Goal: Information Seeking & Learning: Find specific fact

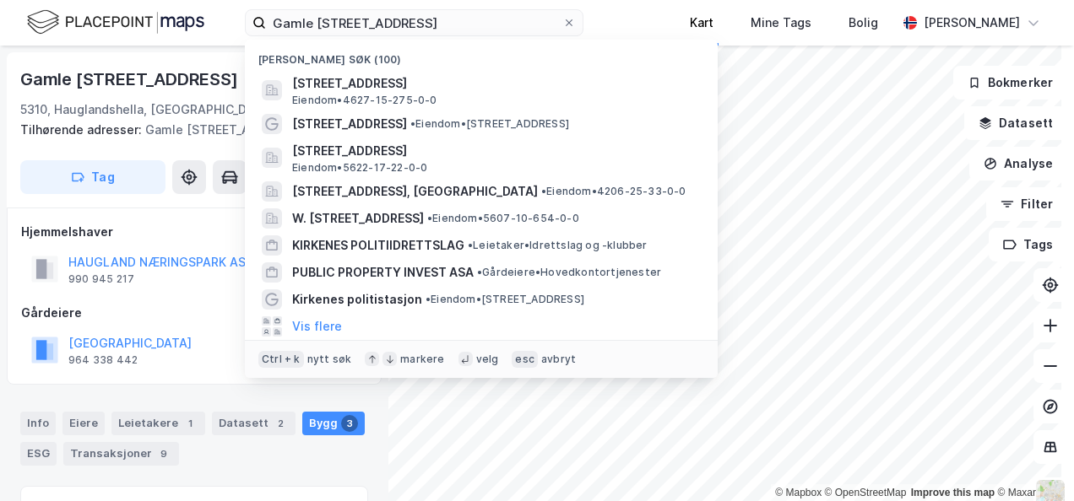
scroll to position [500, 0]
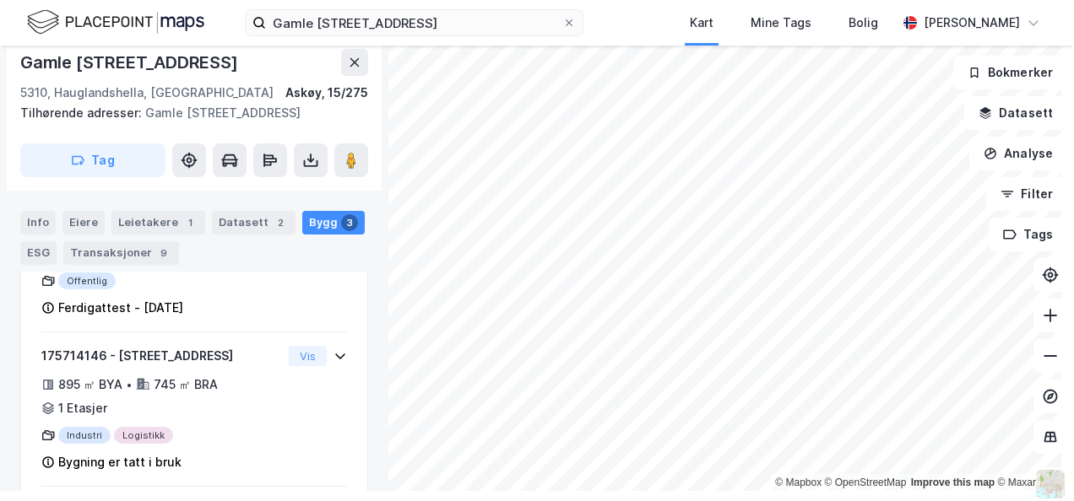
click at [1014, 2] on div "Gamle [STREET_ADDRESS] Kart Mine Tags Bolig [PERSON_NAME]" at bounding box center [537, 23] width 1074 height 46
click at [564, 25] on icon at bounding box center [569, 23] width 10 height 10
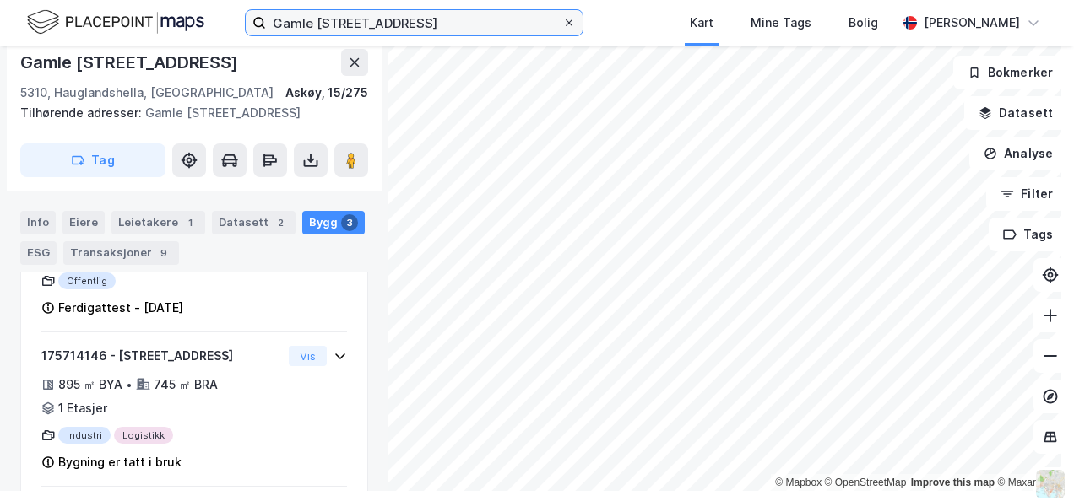
click at [546, 25] on input "Gamle [STREET_ADDRESS]" at bounding box center [414, 22] width 296 height 25
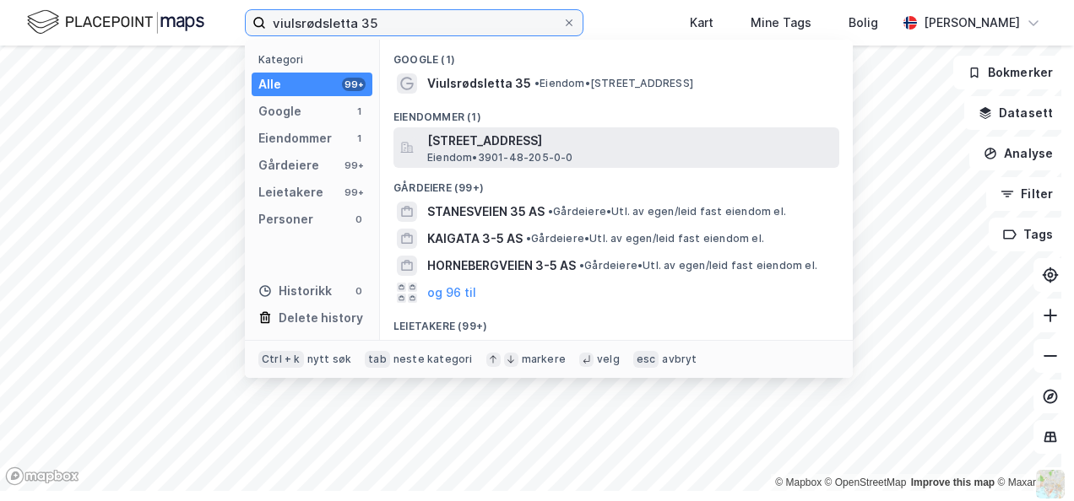
type input "viulsrødsletta 35"
click at [506, 133] on span "[STREET_ADDRESS]" at bounding box center [629, 141] width 405 height 20
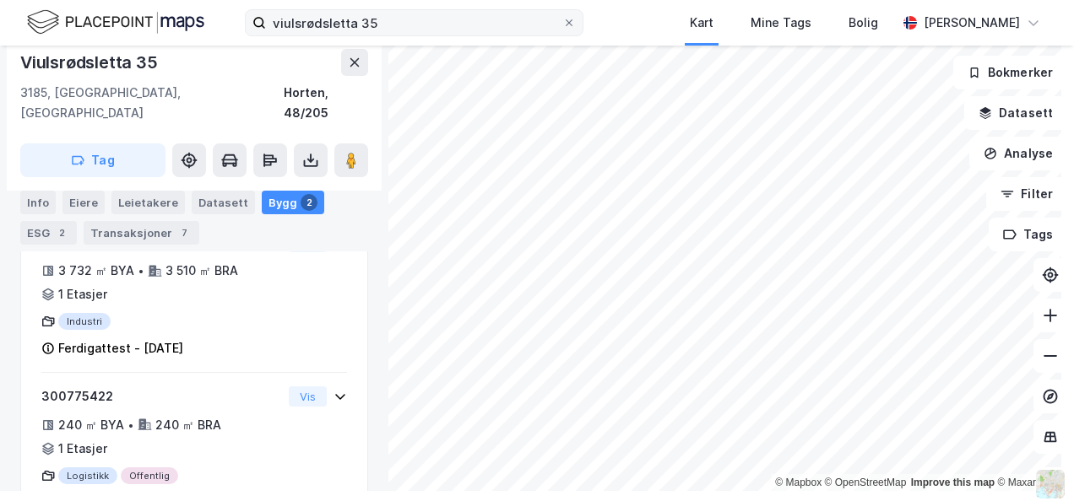
scroll to position [510, 0]
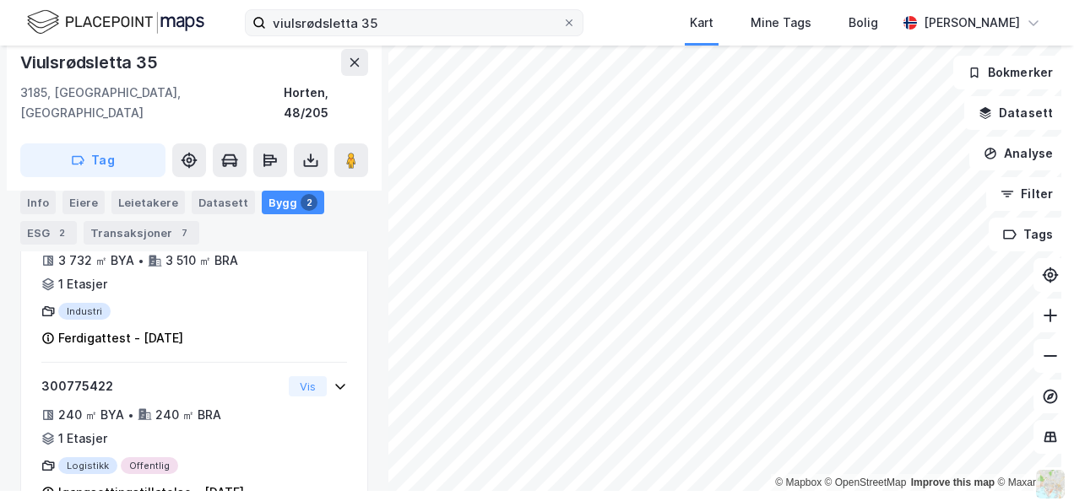
scroll to position [309, 0]
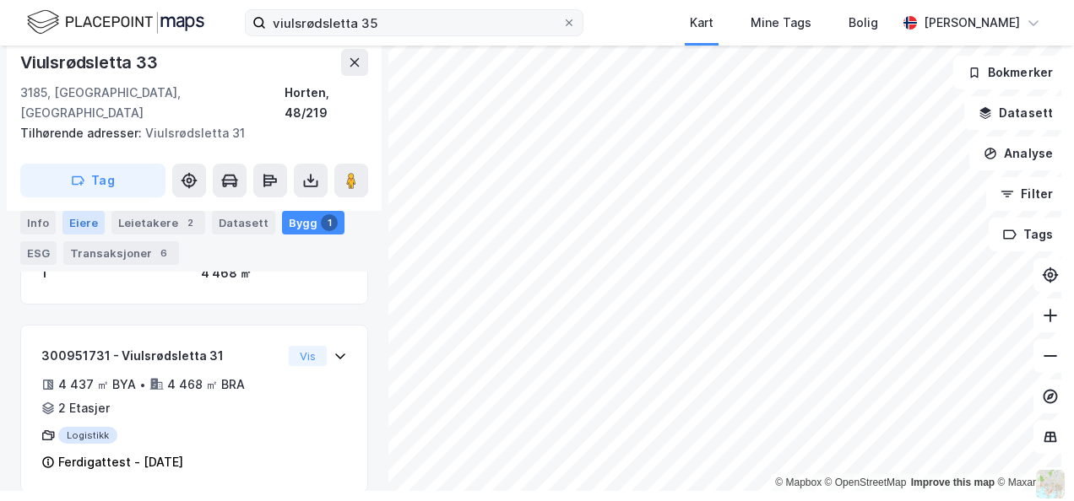
click at [73, 224] on div "Eiere" at bounding box center [83, 223] width 42 height 24
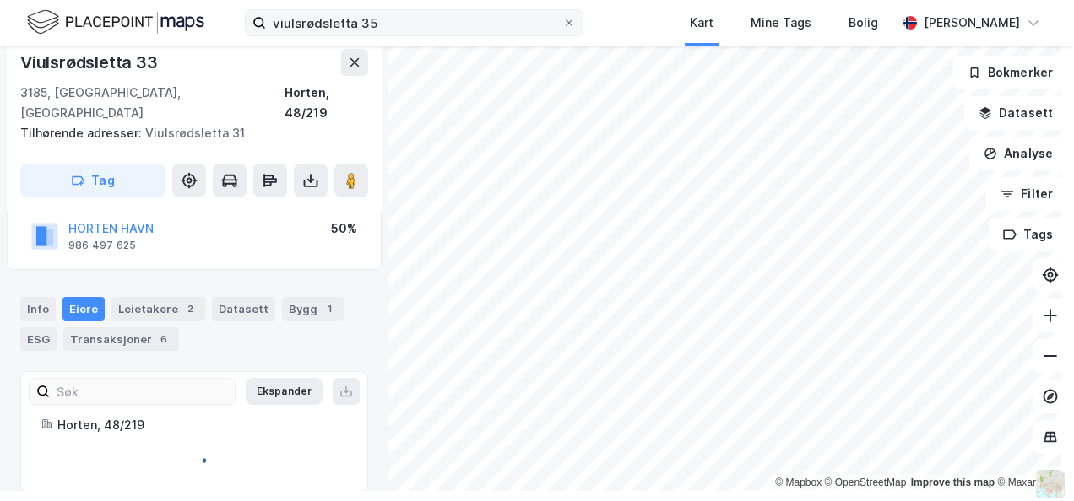
scroll to position [244, 0]
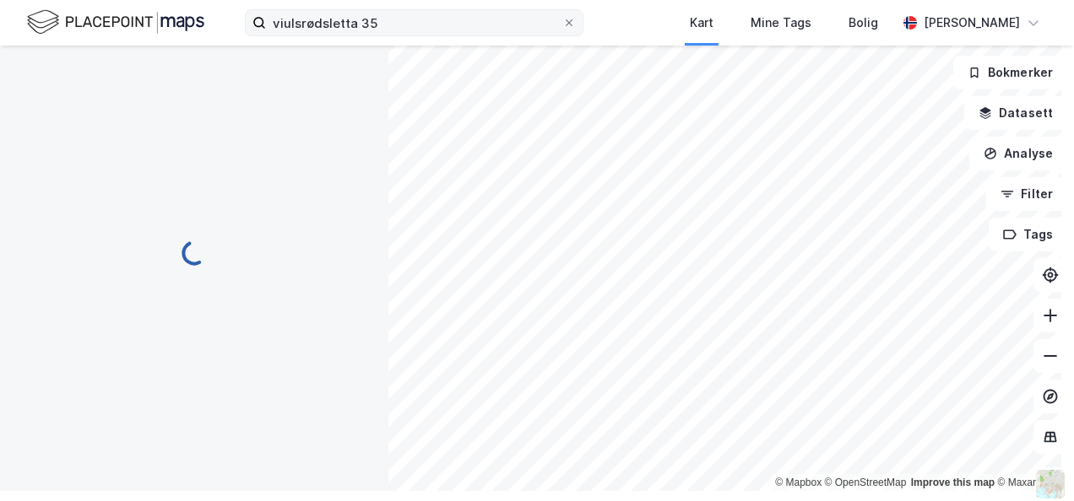
scroll to position [224, 0]
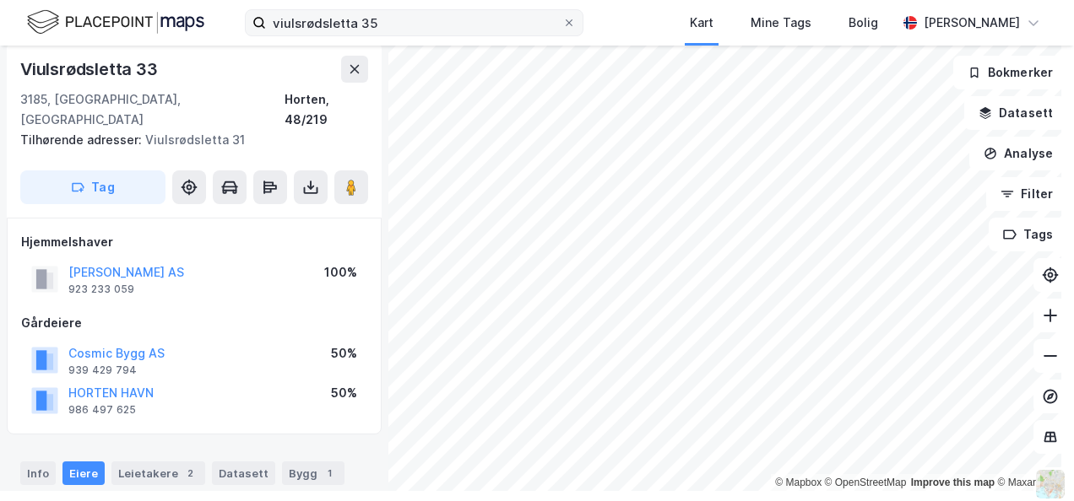
scroll to position [224, 0]
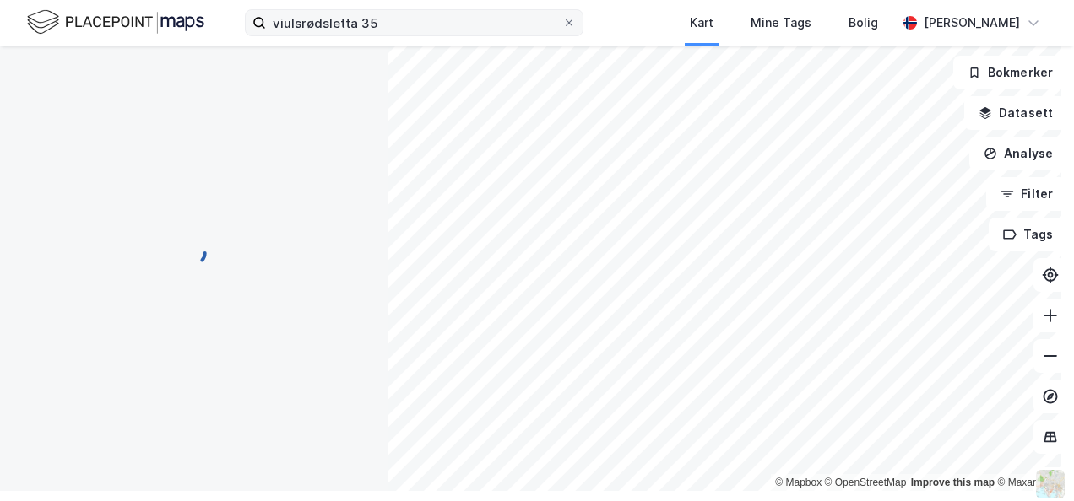
scroll to position [125, 0]
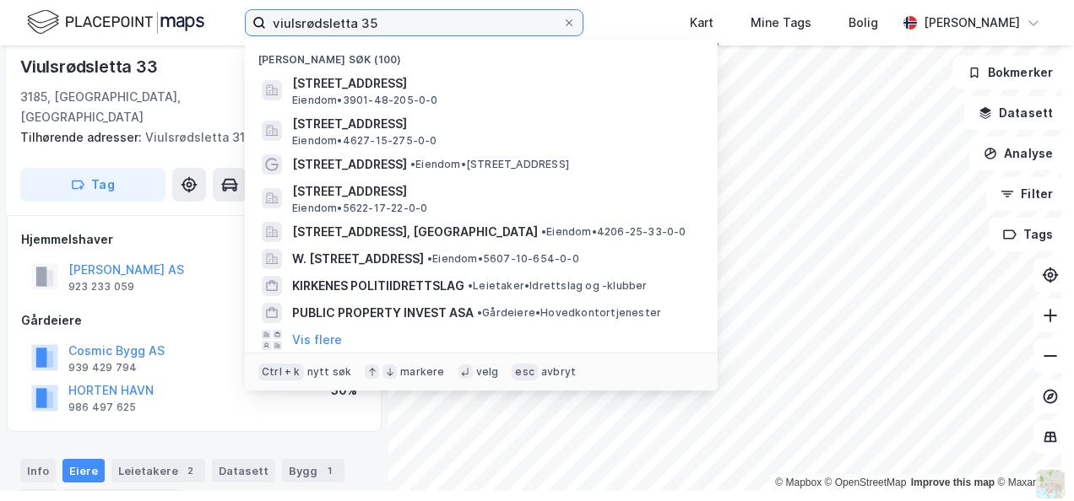
drag, startPoint x: 425, startPoint y: 21, endPoint x: 235, endPoint y: 8, distance: 191.2
click at [235, 8] on div "viulsrødsletta 35 Nylige søk (100) [STREET_ADDRESS], HORTEN Eiendom • 3901-48-2…" at bounding box center [537, 23] width 1074 height 46
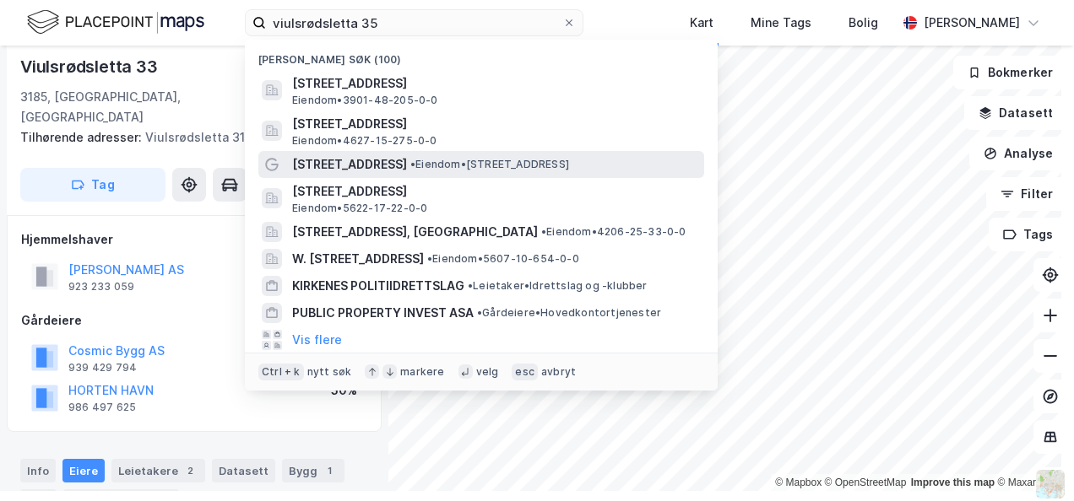
click at [308, 166] on span "[STREET_ADDRESS]" at bounding box center [349, 164] width 115 height 20
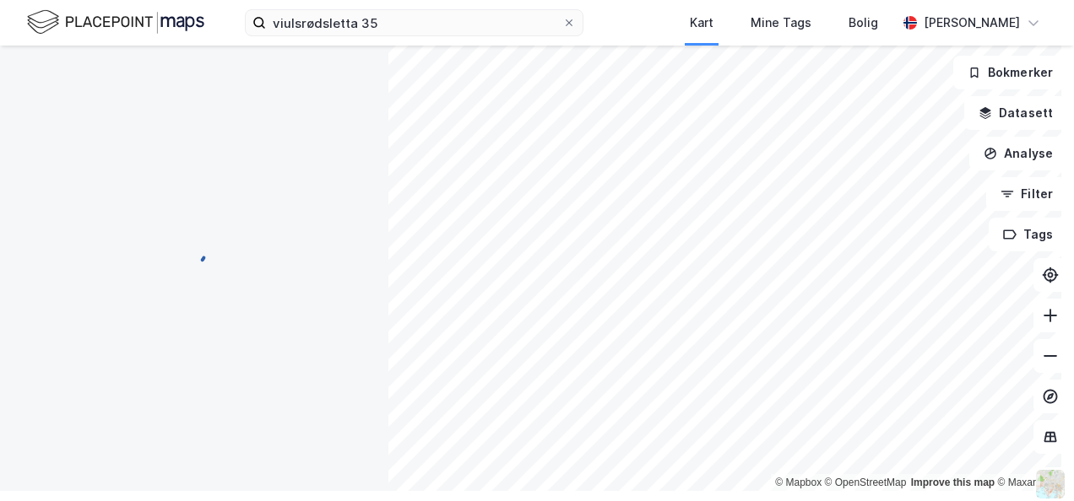
scroll to position [3, 0]
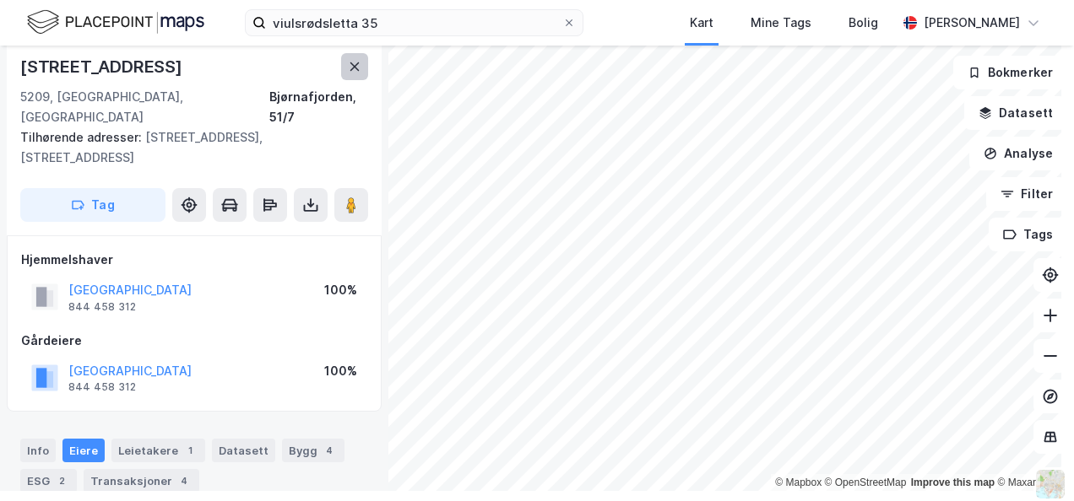
click at [354, 67] on icon at bounding box center [354, 66] width 9 height 8
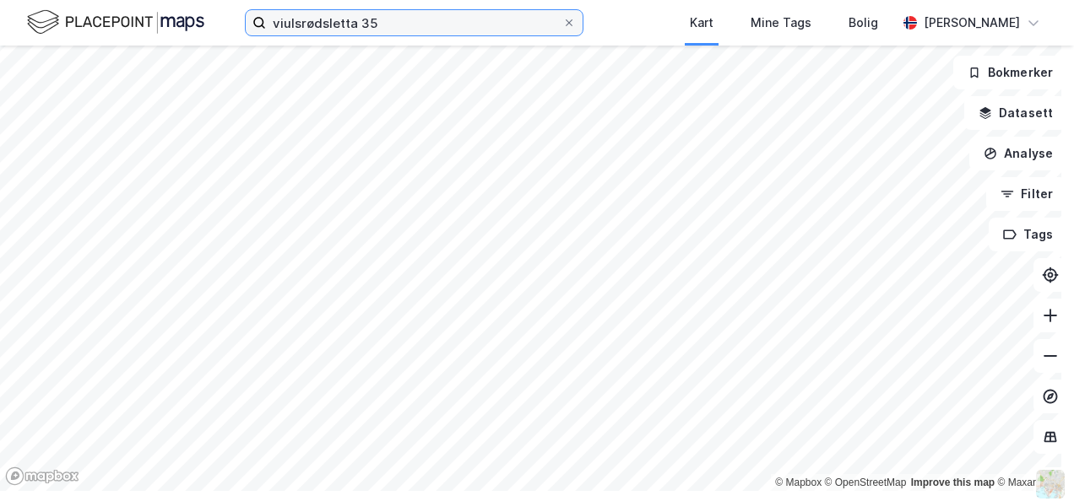
click at [404, 20] on input "viulsrødsletta 35" at bounding box center [414, 22] width 296 height 25
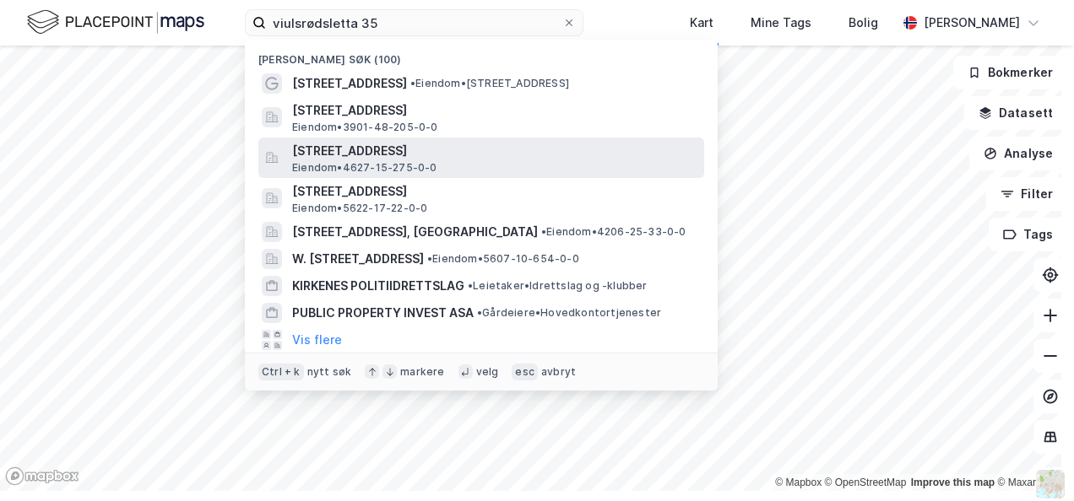
click at [388, 151] on span "[STREET_ADDRESS]" at bounding box center [494, 151] width 405 height 20
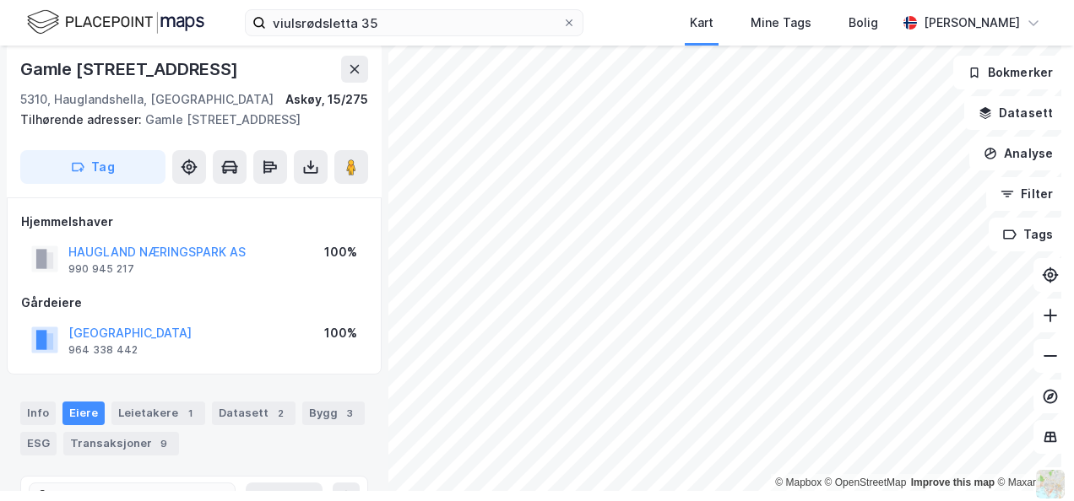
scroll to position [3, 0]
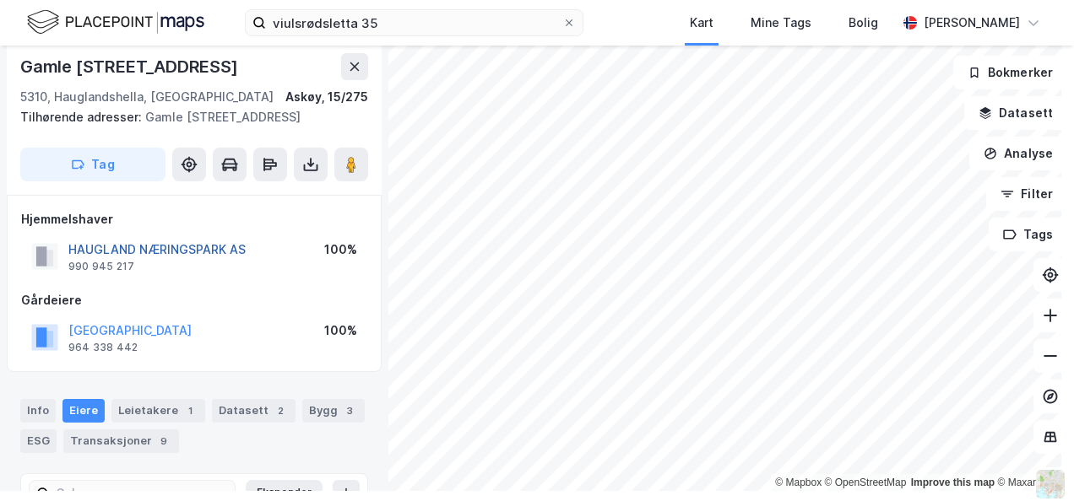
click at [0, 0] on button "HAUGLAND NÆRINGSPARK AS" at bounding box center [0, 0] width 0 height 0
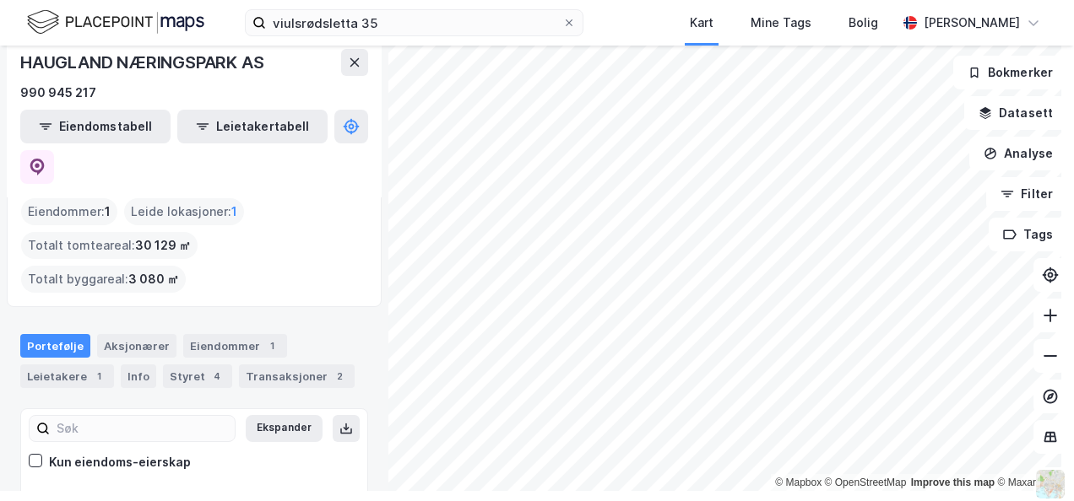
scroll to position [77, 0]
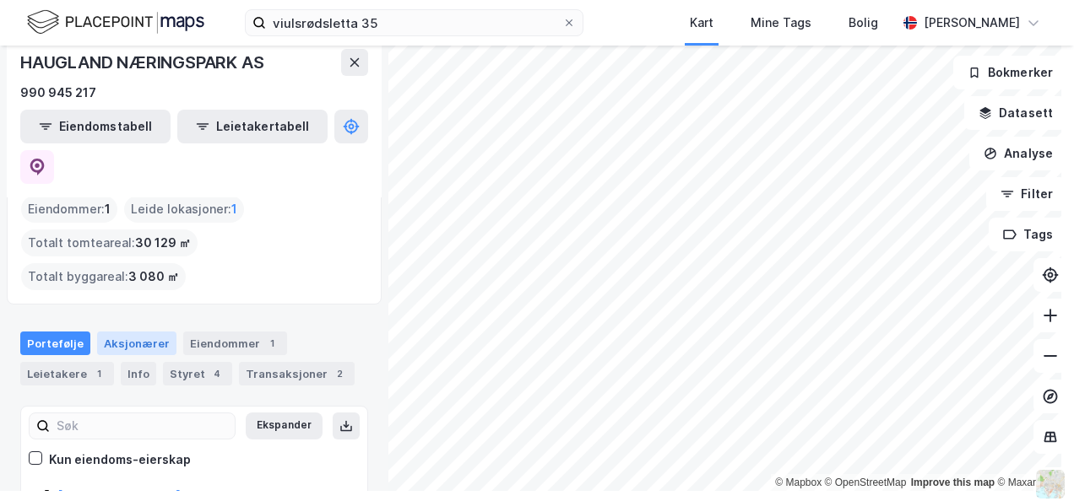
click at [123, 332] on div "Aksjonærer" at bounding box center [136, 344] width 79 height 24
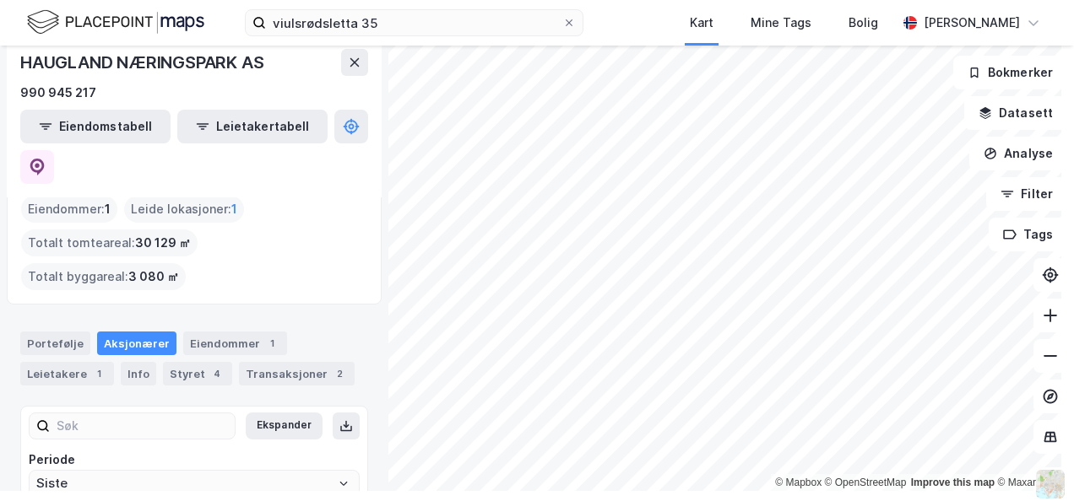
scroll to position [156, 0]
